Goal: Obtain resource: Download file/media

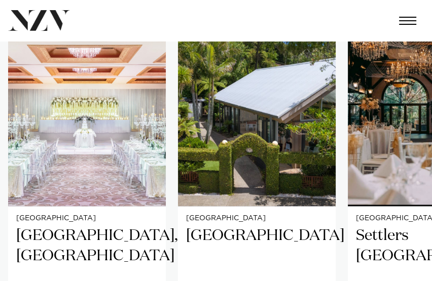
scroll to position [609, 0]
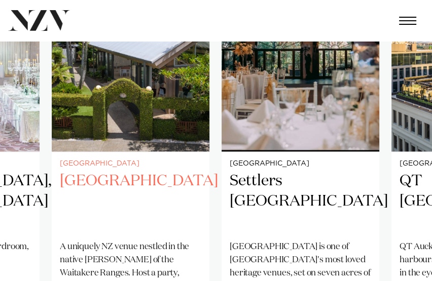
click at [159, 216] on h2 "[GEOGRAPHIC_DATA]" at bounding box center [130, 201] width 141 height 61
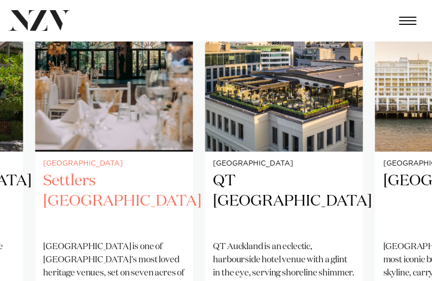
click at [145, 222] on div "Auckland Settlers [GEOGRAPHIC_DATA] [GEOGRAPHIC_DATA] is one of [GEOGRAPHIC_DAT…" at bounding box center [114, 258] width 158 height 213
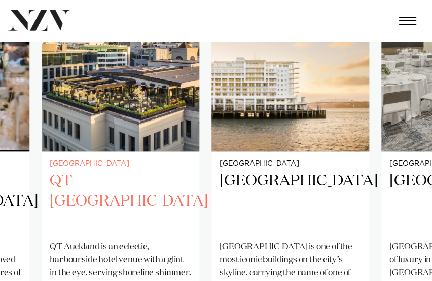
click at [139, 184] on h2 "QT [GEOGRAPHIC_DATA]" at bounding box center [120, 201] width 141 height 61
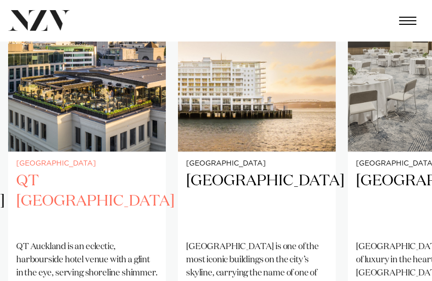
click at [71, 93] on img "4 / 25" at bounding box center [87, 45] width 158 height 211
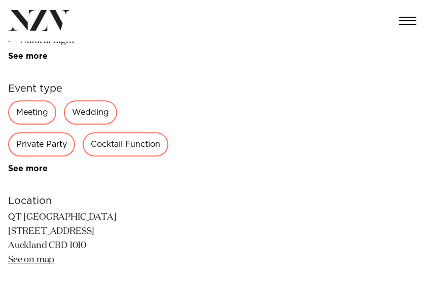
scroll to position [406, 0]
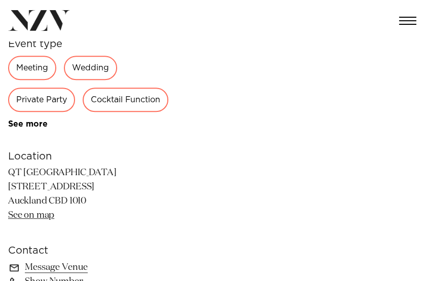
click at [59, 100] on div "Private Party" at bounding box center [41, 100] width 67 height 24
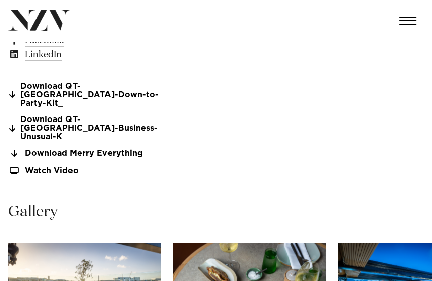
scroll to position [690, 0]
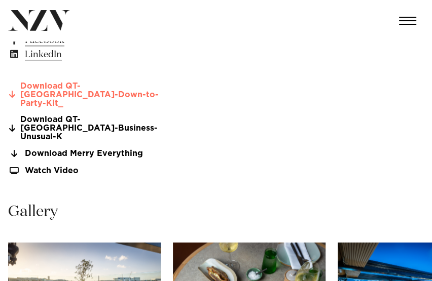
click at [53, 89] on link "Download QT-Auckland-Down-to-Party-Kit_" at bounding box center [90, 94] width 165 height 25
